Goal: Find specific page/section: Find specific page/section

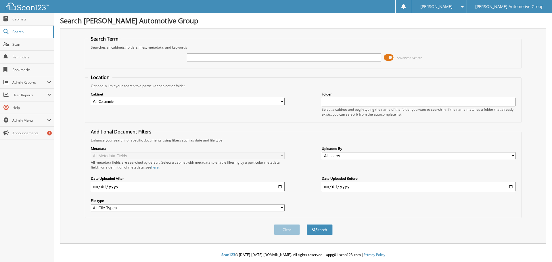
click at [210, 55] on input "text" at bounding box center [284, 57] width 194 height 9
click at [210, 57] on input "text" at bounding box center [284, 57] width 194 height 9
type input "403109"
click at [307, 224] on button "Search" at bounding box center [320, 229] width 26 height 11
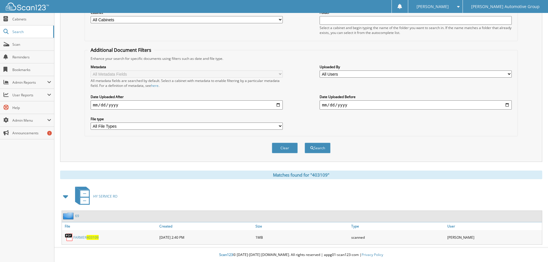
click at [77, 238] on link "FARMER 403109" at bounding box center [85, 237] width 25 height 5
